Goal: Task Accomplishment & Management: Use online tool/utility

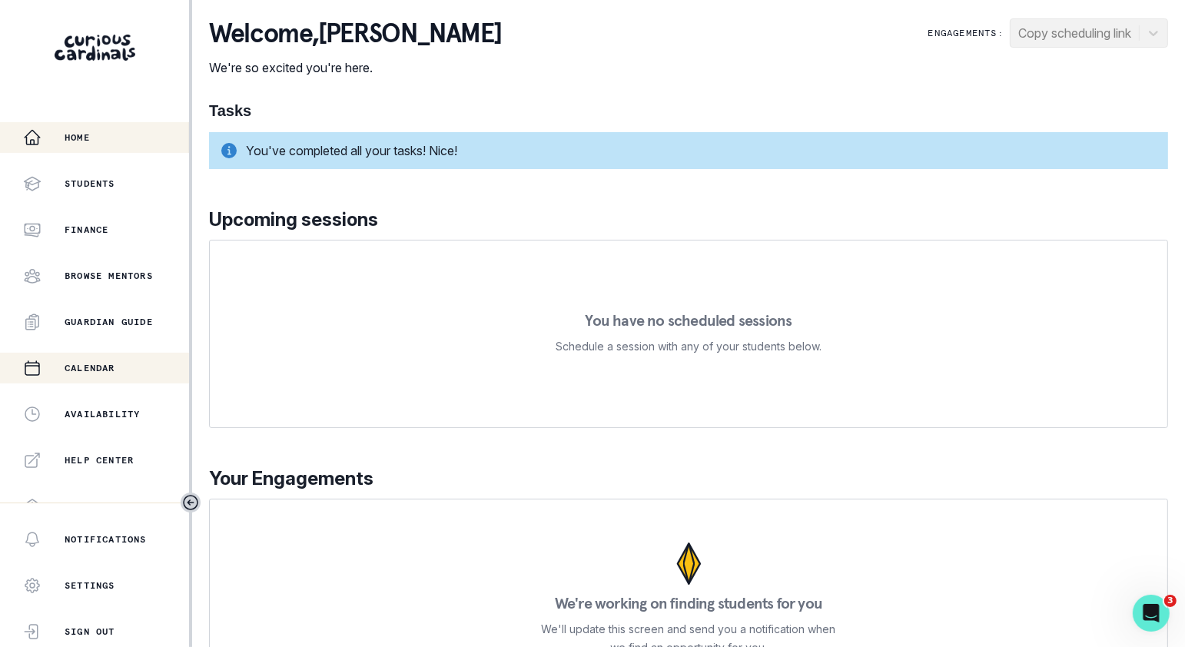
scroll to position [295, 0]
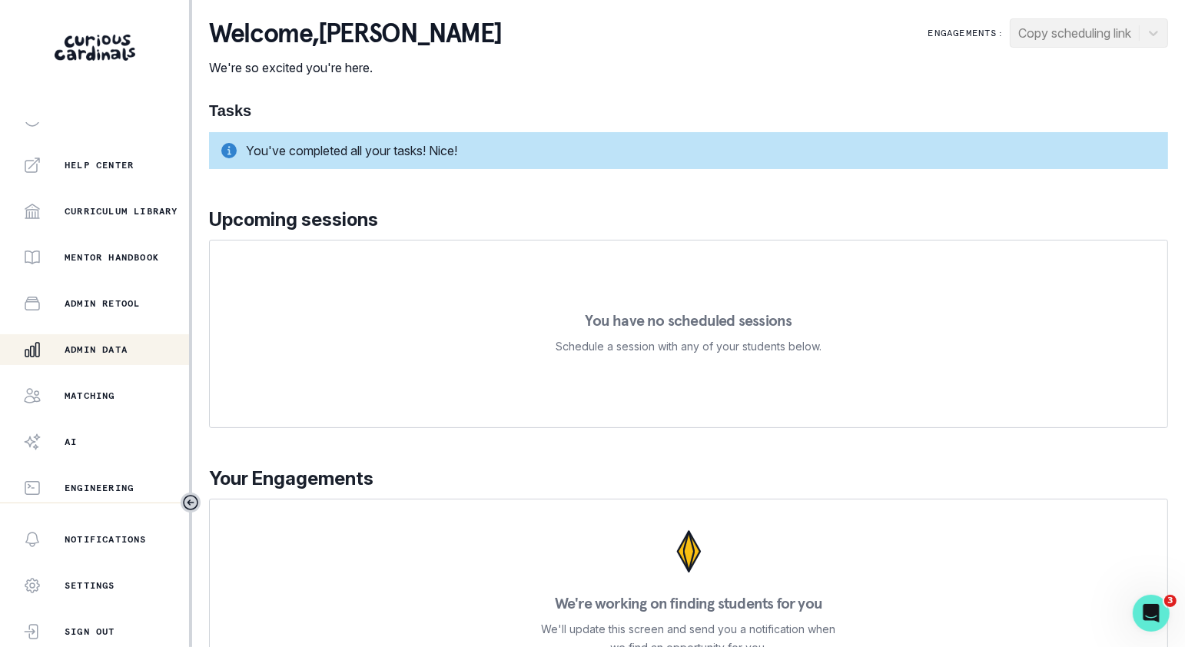
click at [102, 353] on p "Admin Data" at bounding box center [96, 349] width 63 height 12
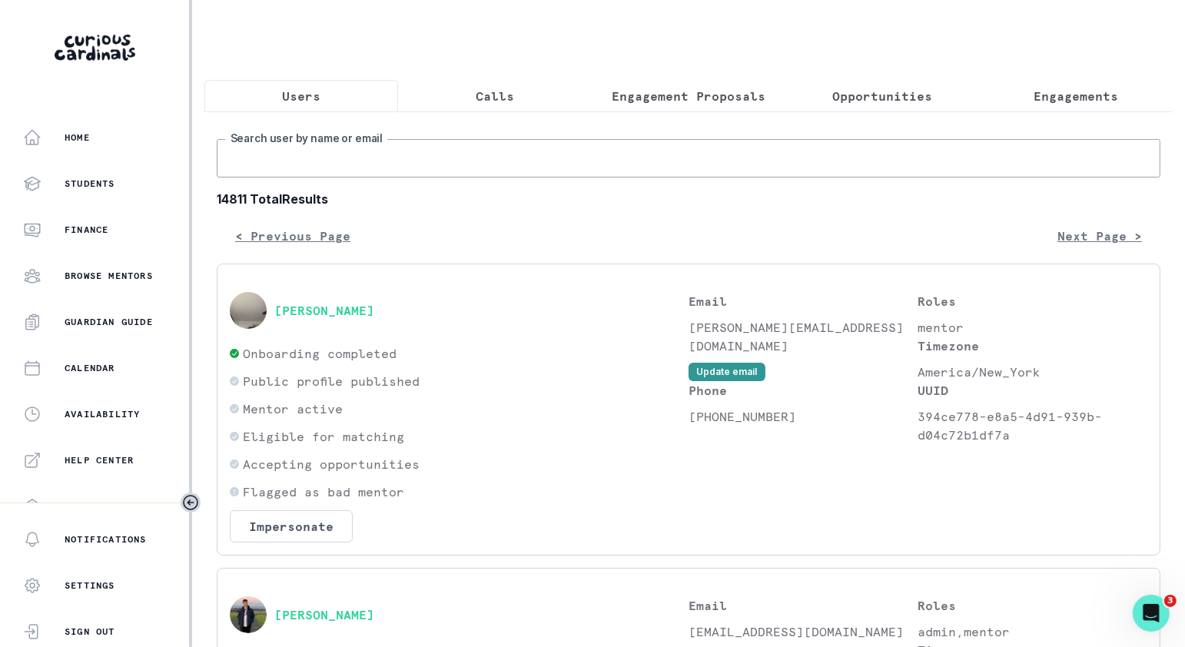
click at [509, 164] on input "Search user by name or email" at bounding box center [688, 158] width 943 height 38
paste input "[PERSON_NAME]"
type input "[PERSON_NAME]"
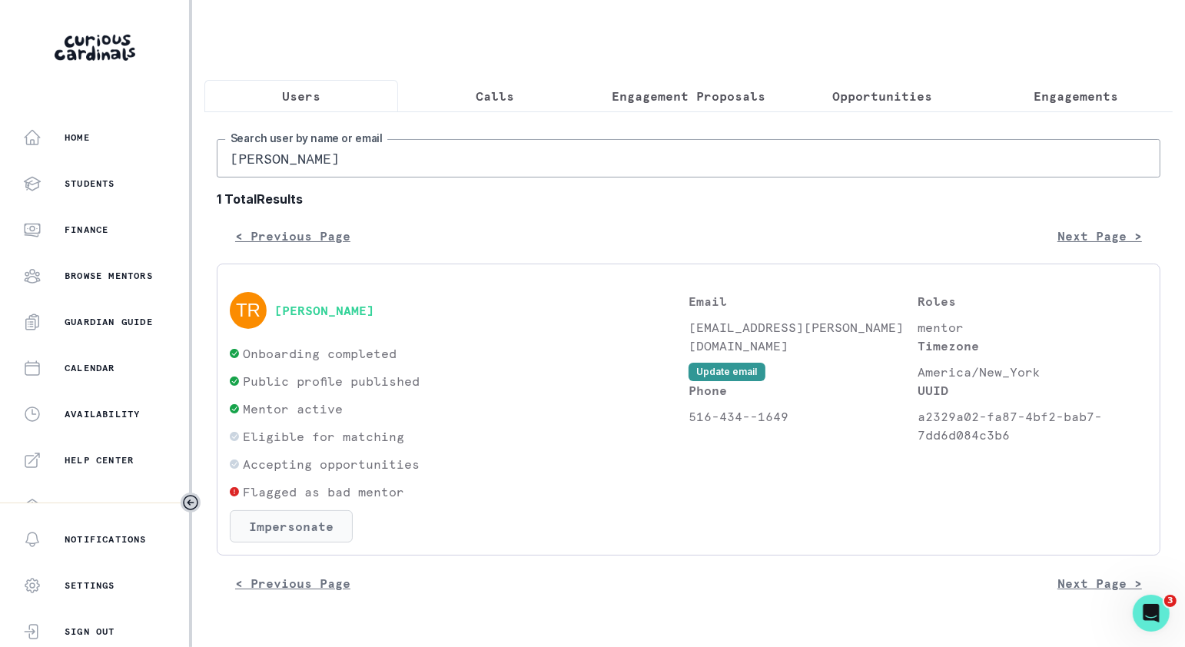
click at [332, 516] on button "Impersonate" at bounding box center [291, 526] width 123 height 32
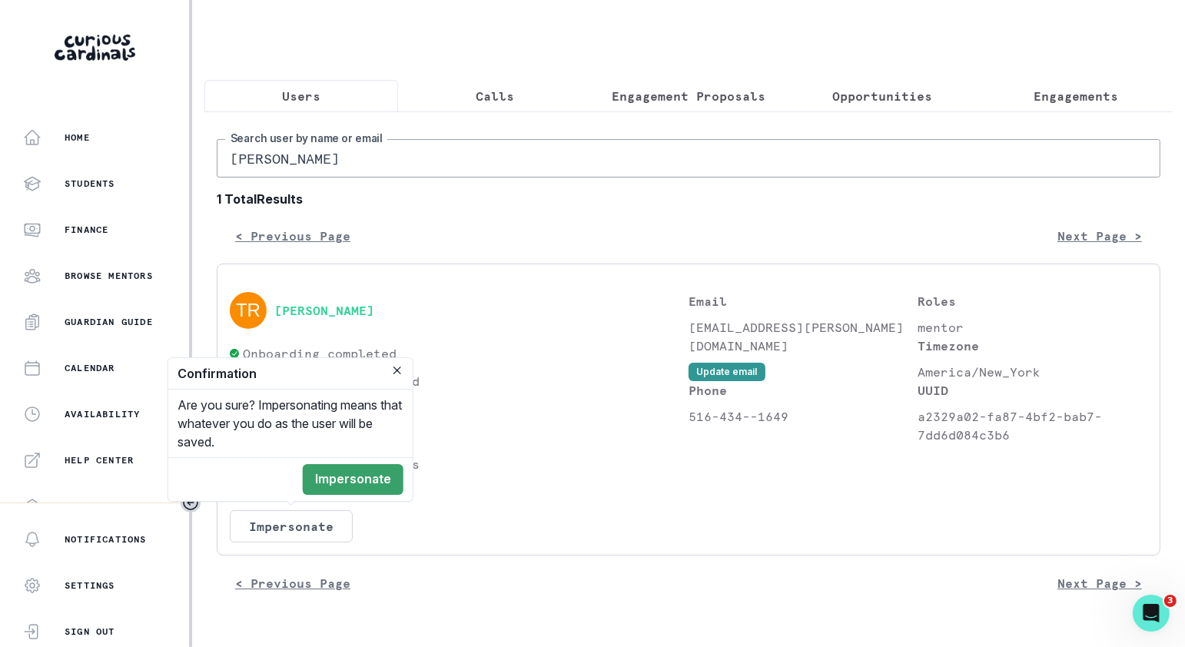
click at [357, 498] on footer "Impersonate" at bounding box center [290, 479] width 244 height 44
click at [360, 472] on button "Impersonate" at bounding box center [353, 479] width 101 height 31
